Goal: Information Seeking & Learning: Learn about a topic

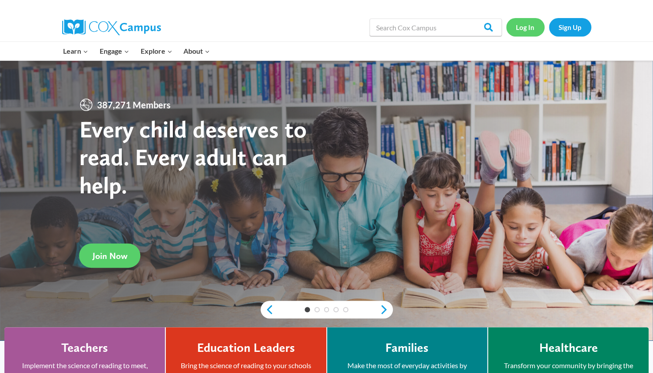
click at [519, 25] on link "Log In" at bounding box center [525, 27] width 38 height 18
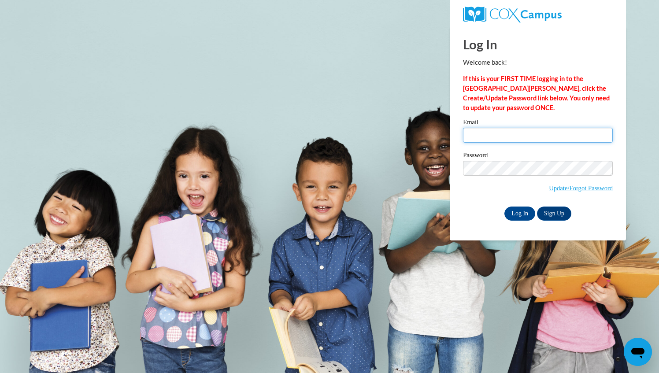
type input "margaret.mixon@barrow.k12.ga.us"
click at [524, 213] on input "Log In" at bounding box center [520, 214] width 31 height 14
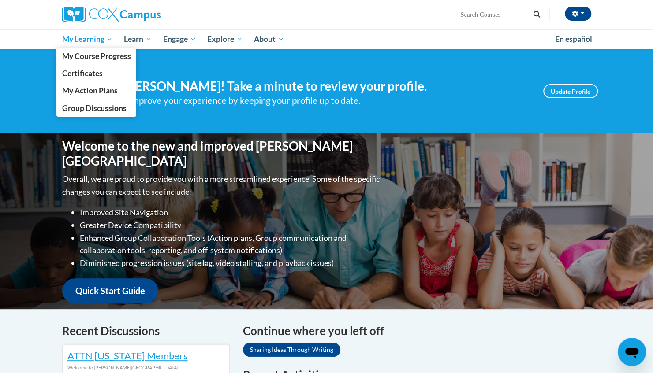
click at [103, 37] on span "My Learning" at bounding box center [87, 39] width 51 height 11
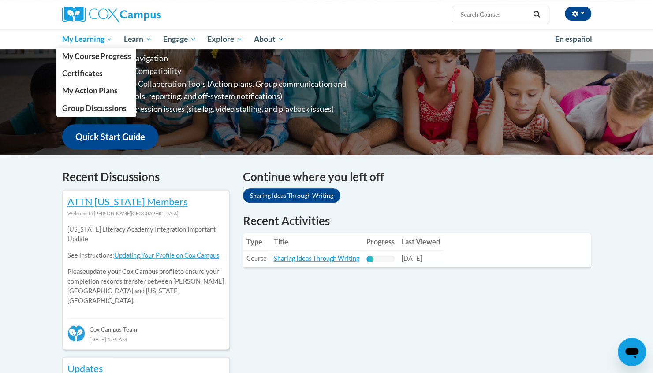
scroll to position [173, 0]
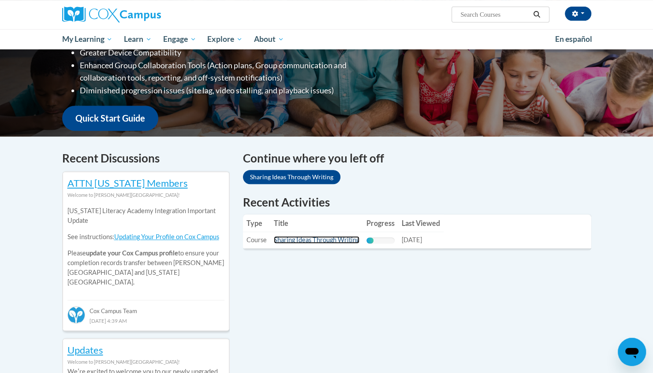
click at [309, 242] on link "Sharing Ideas Through Writing" at bounding box center [317, 239] width 86 height 7
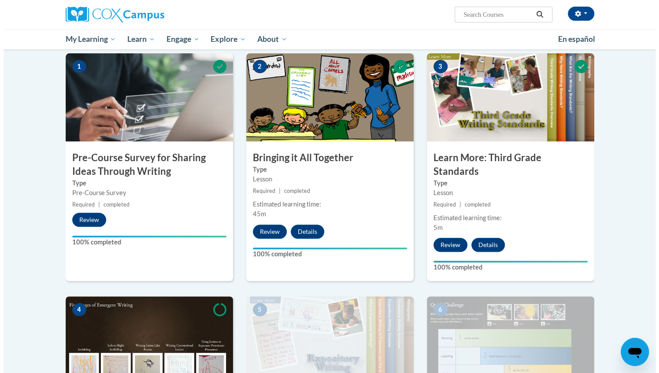
scroll to position [178, 0]
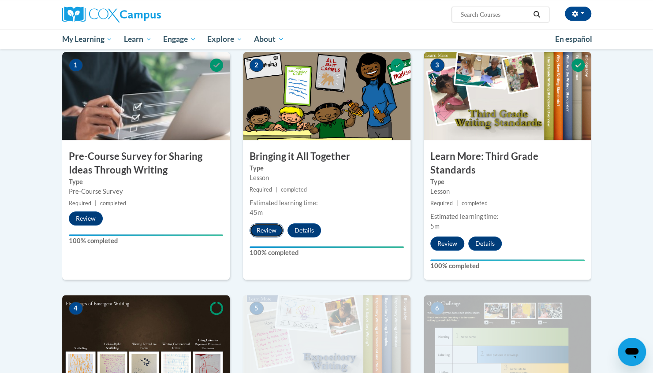
click at [272, 228] on button "Review" at bounding box center [267, 231] width 34 height 14
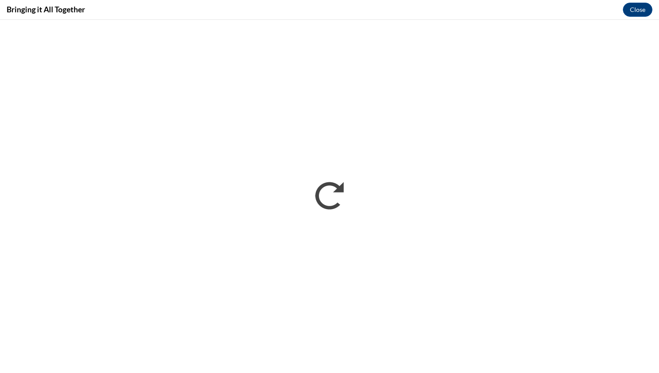
scroll to position [0, 0]
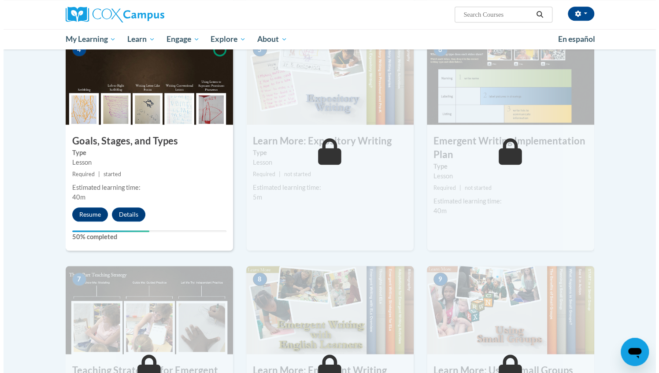
scroll to position [438, 0]
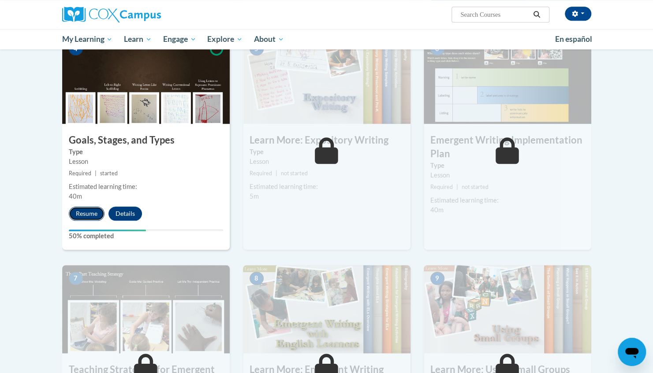
click at [86, 207] on button "Resume" at bounding box center [87, 214] width 36 height 14
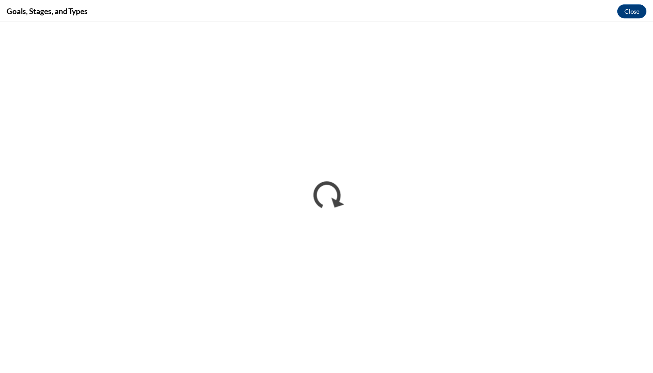
scroll to position [0, 0]
